Goal: Navigation & Orientation: Find specific page/section

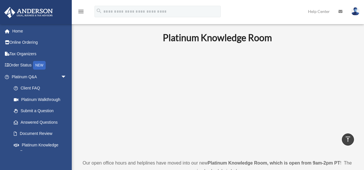
scroll to position [640, 0]
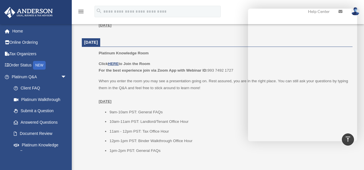
click at [210, 118] on li "10am-11am PST: Landlord/Tenant Office Hour" at bounding box center [228, 121] width 239 height 7
click at [240, 133] on li "11am - 12pm PST: Tax Office Hour" at bounding box center [228, 131] width 239 height 7
click at [223, 122] on li "10am-11am PST: Landlord/Tenant Office Hour" at bounding box center [228, 121] width 239 height 7
click at [197, 43] on dt "[DATE]" at bounding box center [217, 42] width 271 height 9
click at [17, 30] on link "Home" at bounding box center [39, 30] width 71 height 11
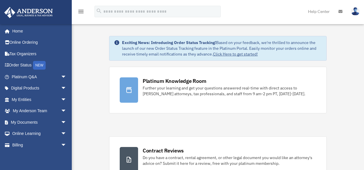
click at [325, 12] on link "Help Center" at bounding box center [319, 11] width 30 height 23
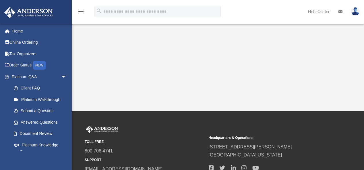
scroll to position [162, 0]
